Goal: Check status: Check status

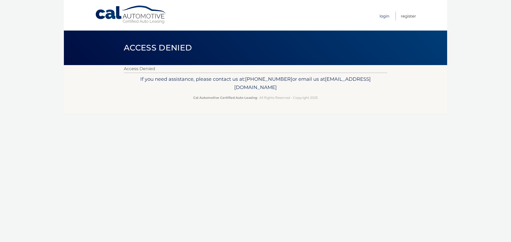
click at [385, 14] on link "Login" at bounding box center [384, 16] width 10 height 9
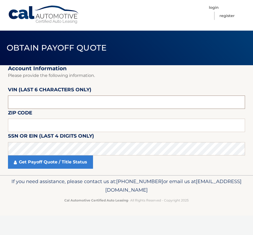
click at [47, 99] on input "text" at bounding box center [126, 102] width 237 height 13
type input "318542"
type input "18944"
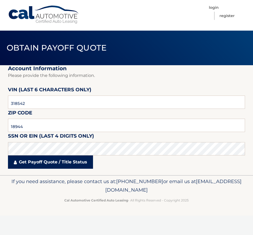
click at [68, 166] on link "Get Payoff Quote / Title Status" at bounding box center [50, 161] width 85 height 13
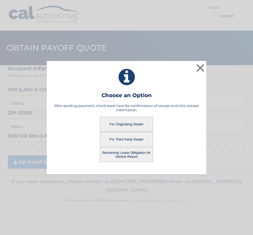
click at [135, 126] on button "For Originating Dealer" at bounding box center [126, 124] width 53 height 15
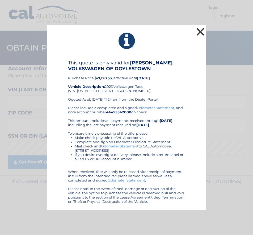
click at [202, 28] on button "×" at bounding box center [200, 31] width 11 height 11
